Goal: Find specific page/section: Find specific page/section

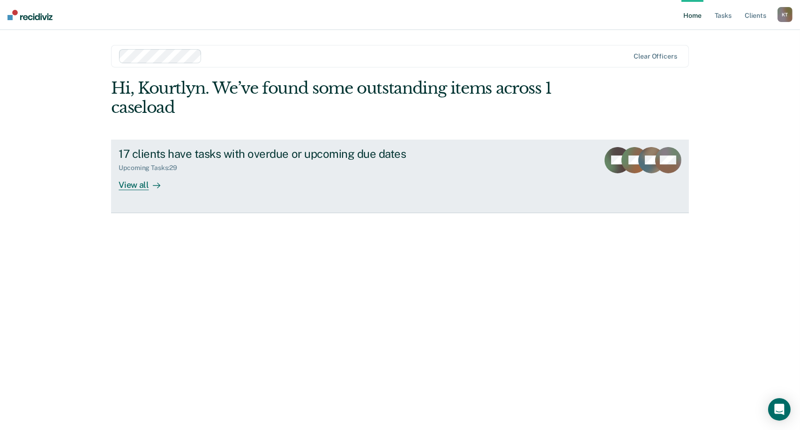
click at [157, 186] on icon at bounding box center [157, 186] width 8 height 8
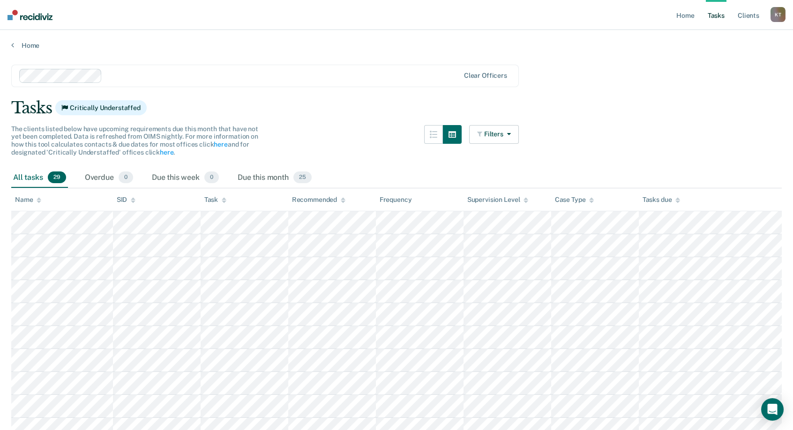
click at [306, 105] on div "Tasks Critically Understaffed" at bounding box center [396, 107] width 771 height 19
click at [111, 172] on div "Overdue 0" at bounding box center [109, 178] width 52 height 21
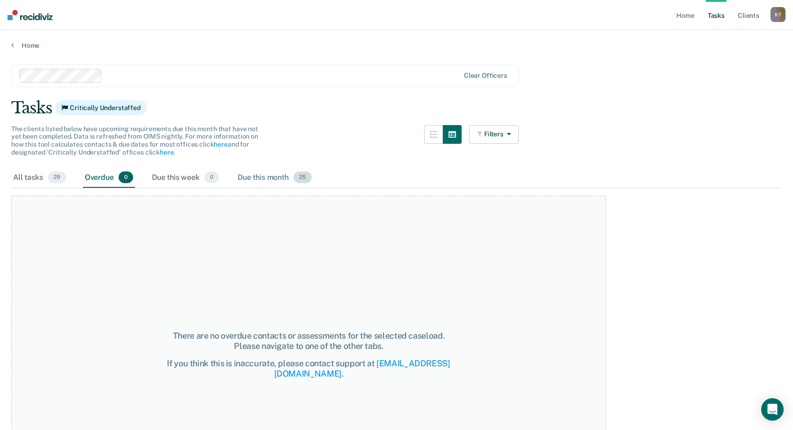
click at [286, 173] on div "Due this month 25" at bounding box center [275, 178] width 78 height 21
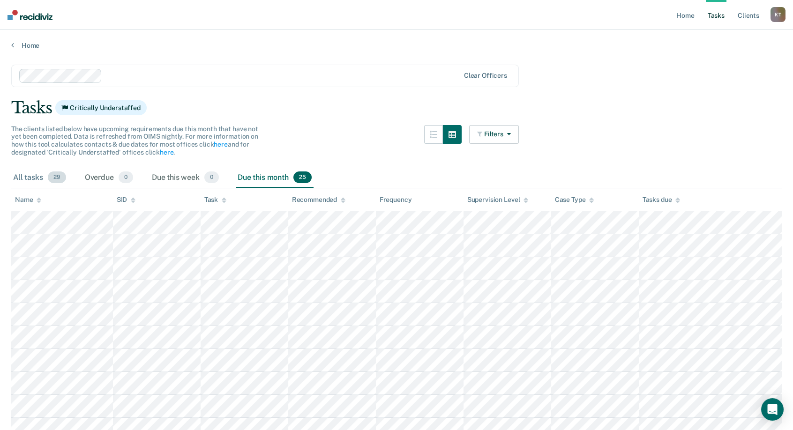
click at [35, 182] on div "All tasks 29" at bounding box center [39, 178] width 57 height 21
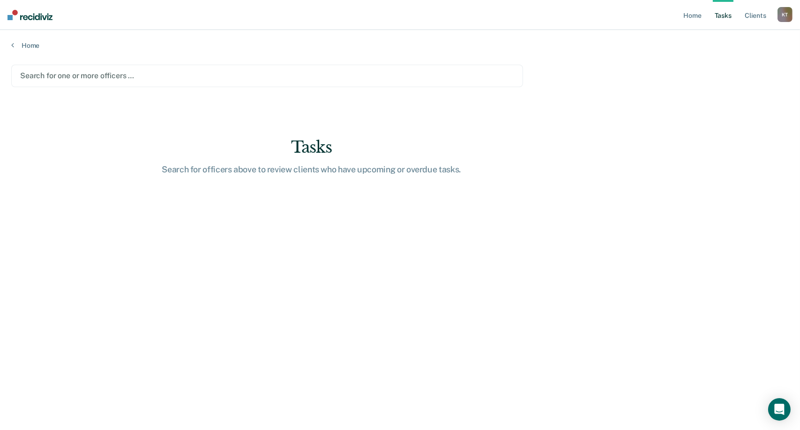
click at [102, 74] on div at bounding box center [267, 75] width 494 height 11
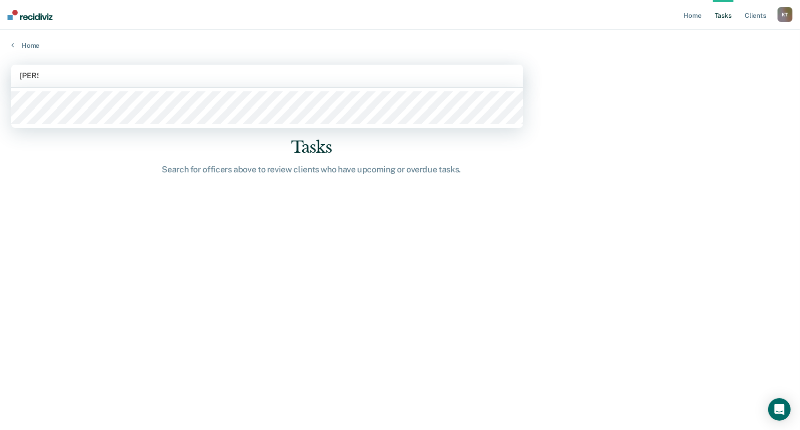
type input "[PERSON_NAME]"
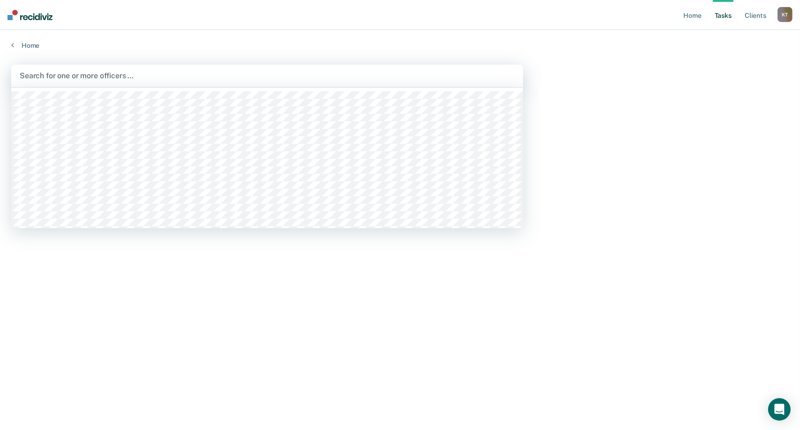
click at [176, 84] on div "Search for one or more officers …" at bounding box center [267, 76] width 512 height 23
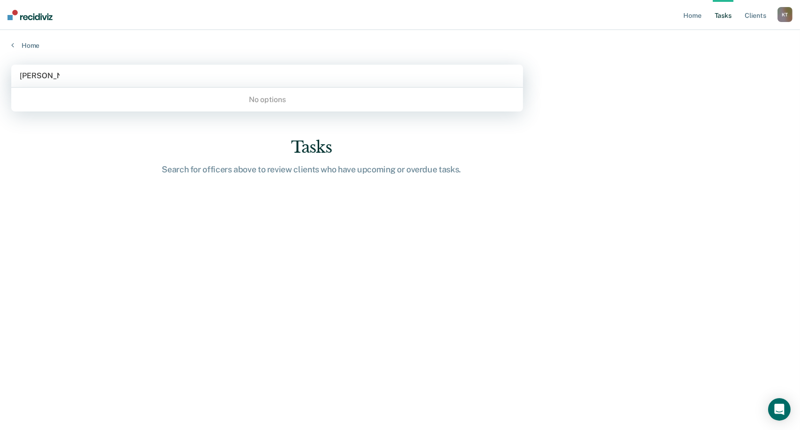
type input "[PERSON_NAME]"
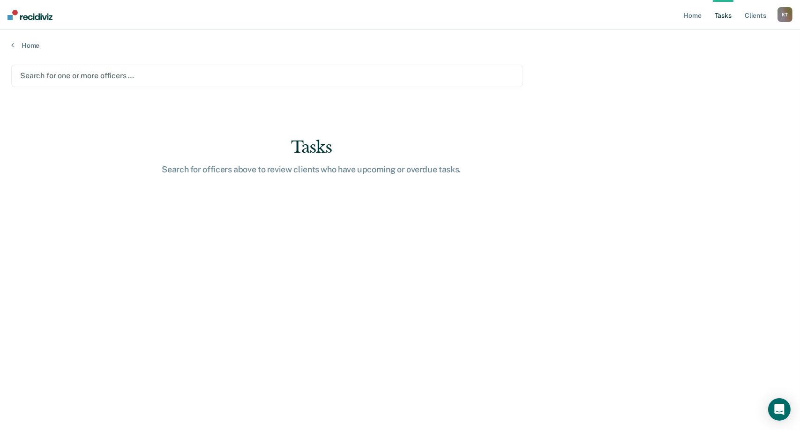
drag, startPoint x: 68, startPoint y: 71, endPoint x: 13, endPoint y: 65, distance: 55.1
click at [13, 65] on div "Search for one or more officers …" at bounding box center [267, 76] width 512 height 23
click at [30, 41] on link "Home" at bounding box center [400, 45] width 778 height 8
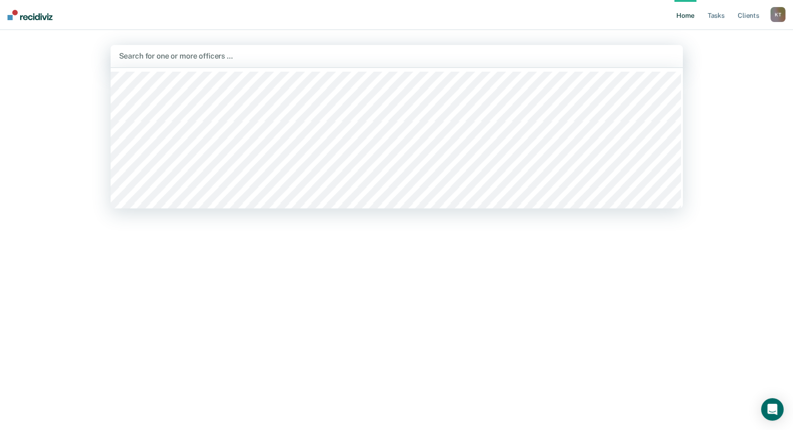
click at [201, 58] on div at bounding box center [397, 56] width 556 height 11
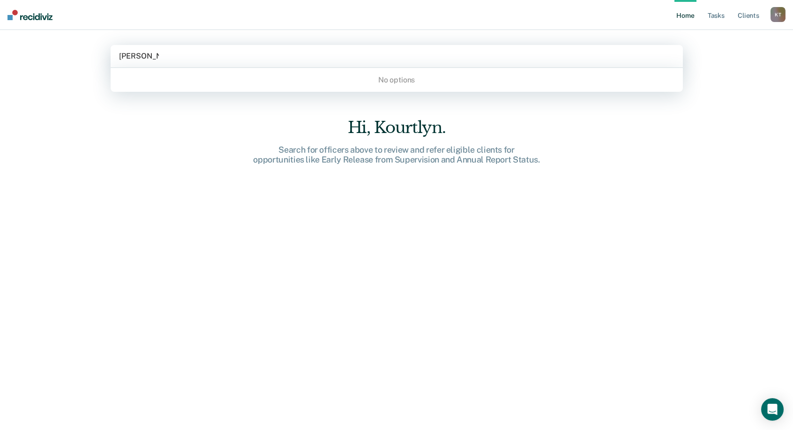
type input "[PERSON_NAME]"
